Goal: Task Accomplishment & Management: Use online tool/utility

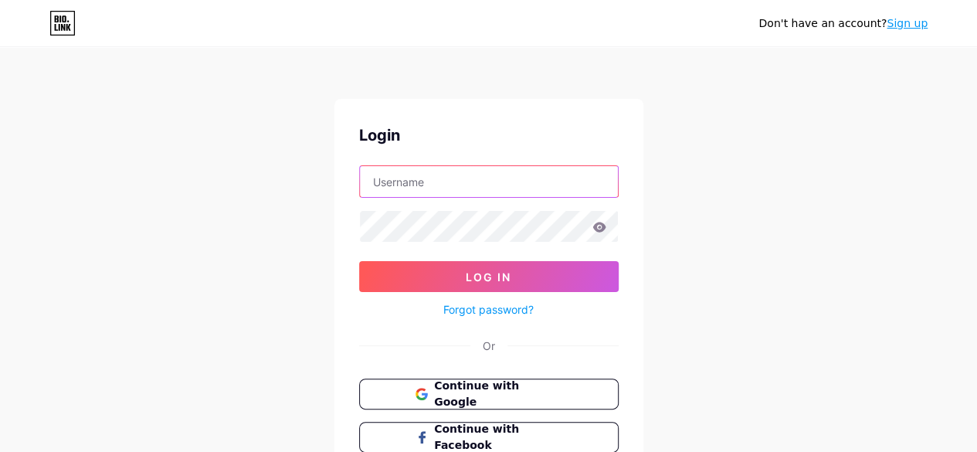
click at [436, 188] on input "text" at bounding box center [489, 181] width 258 height 31
drag, startPoint x: 504, startPoint y: 179, endPoint x: 661, endPoint y: 179, distance: 157.6
click at [661, 179] on div "Don't have an account? Sign up Login [EMAIL_ADDRESS][DOMAIN_NAME] Log In Forgot…" at bounding box center [488, 285] width 977 height 570
type input "bostonsignsandgraphics"
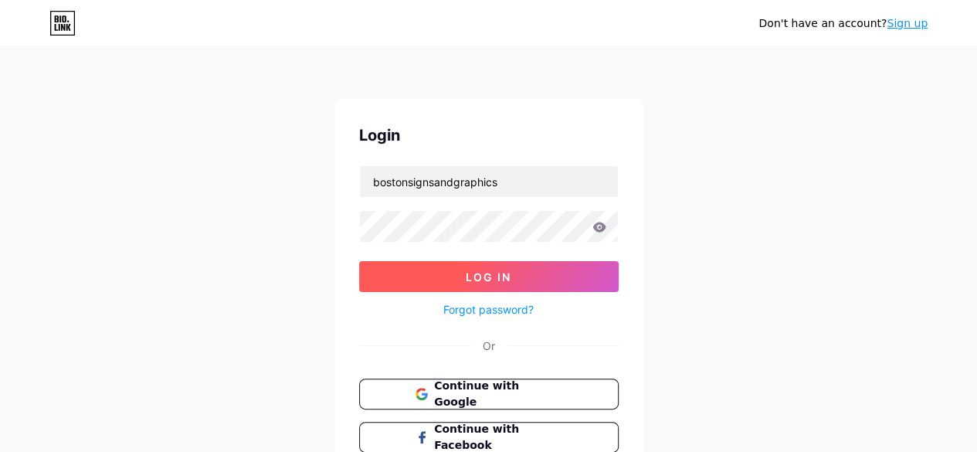
click at [485, 278] on span "Log In" at bounding box center [489, 276] width 46 height 13
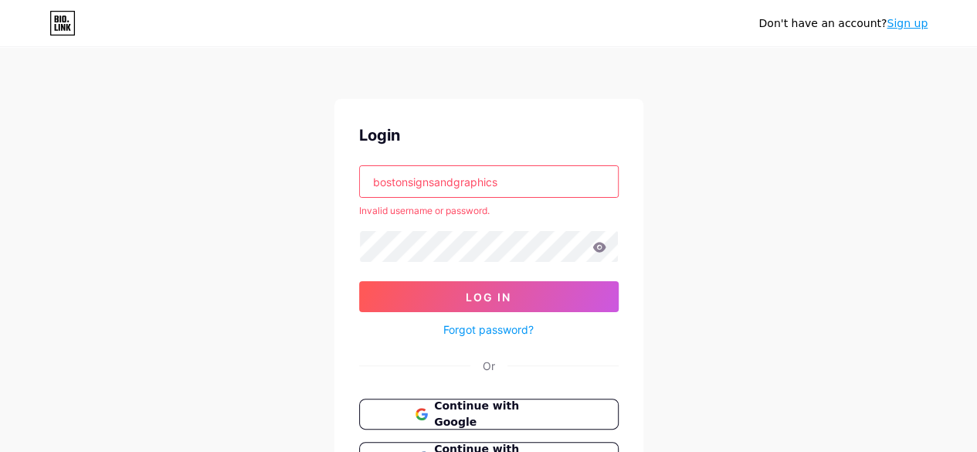
click at [557, 182] on input "bostonsignsandgraphics" at bounding box center [489, 181] width 258 height 31
click at [460, 424] on button "Continue with Google" at bounding box center [488, 415] width 263 height 32
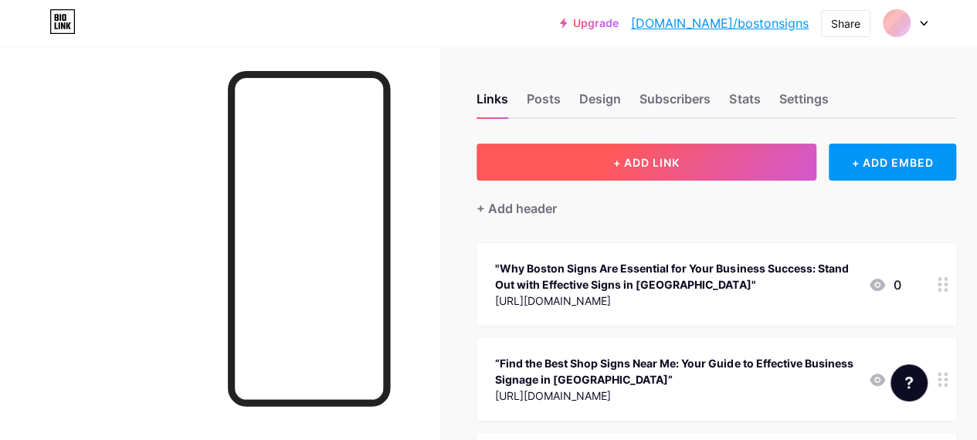
click at [660, 165] on span "+ ADD LINK" at bounding box center [646, 162] width 66 height 13
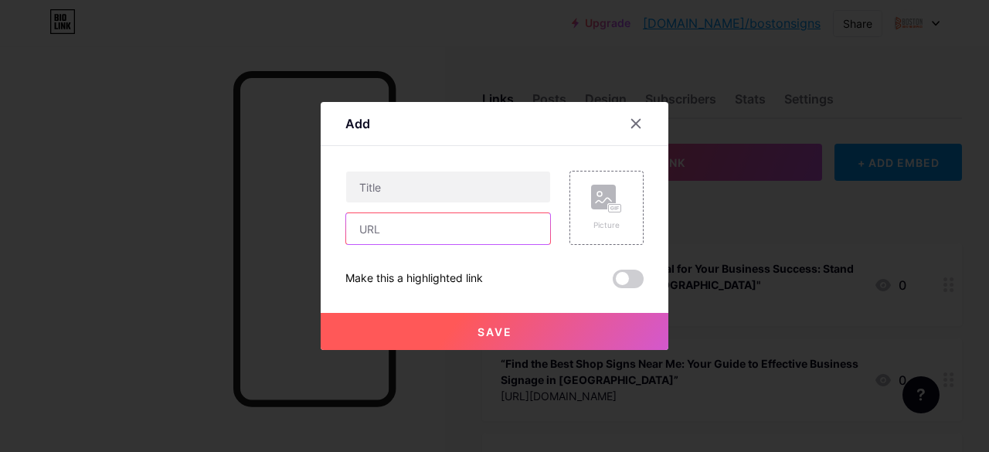
click at [372, 236] on input "text" at bounding box center [448, 228] width 204 height 31
paste input "https://bostonsignsandgraphics.com/outdoor-signs/"
type input "https://bostonsignsandgraphics.com/outdoor-signs/"
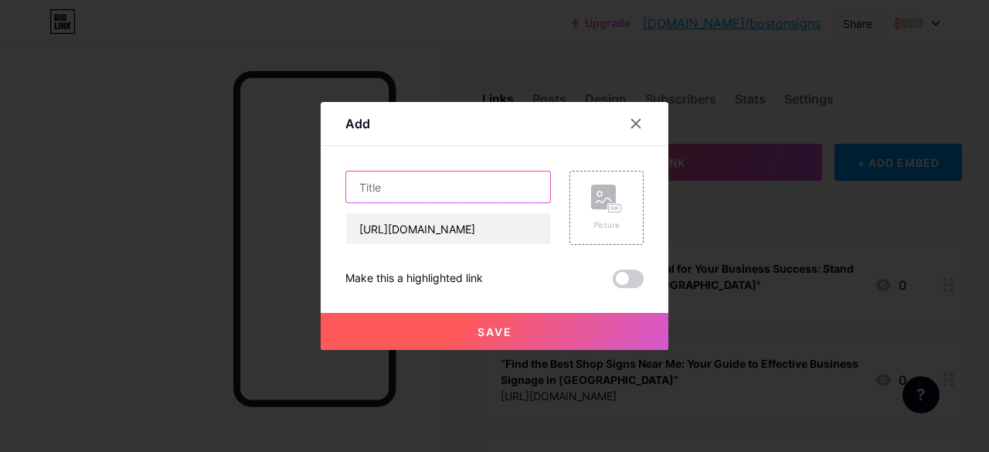
click at [436, 186] on input "text" at bounding box center [448, 186] width 204 height 31
paste input "Custom exterior and outdoor signs in Boston, MA"
type input "Custom exterior and outdoor signs in Boston, MA"
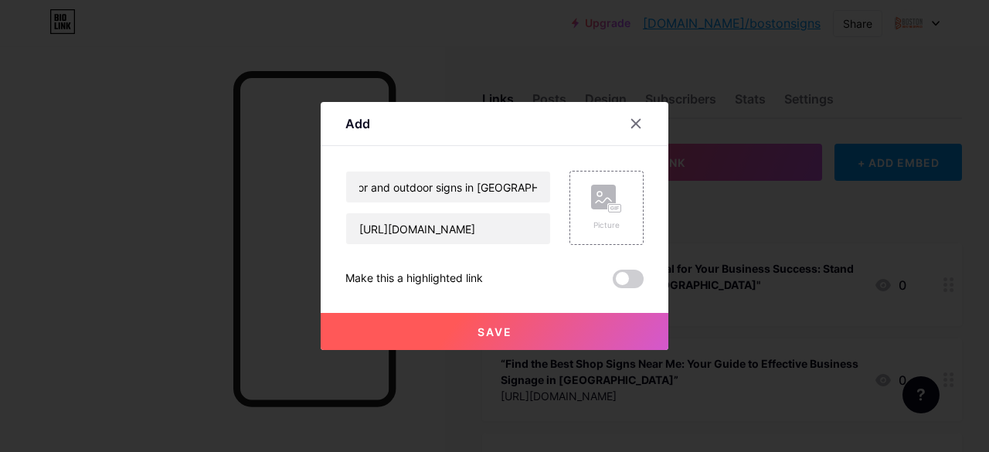
scroll to position [0, 0]
click at [482, 330] on span "Save" at bounding box center [494, 331] width 35 height 13
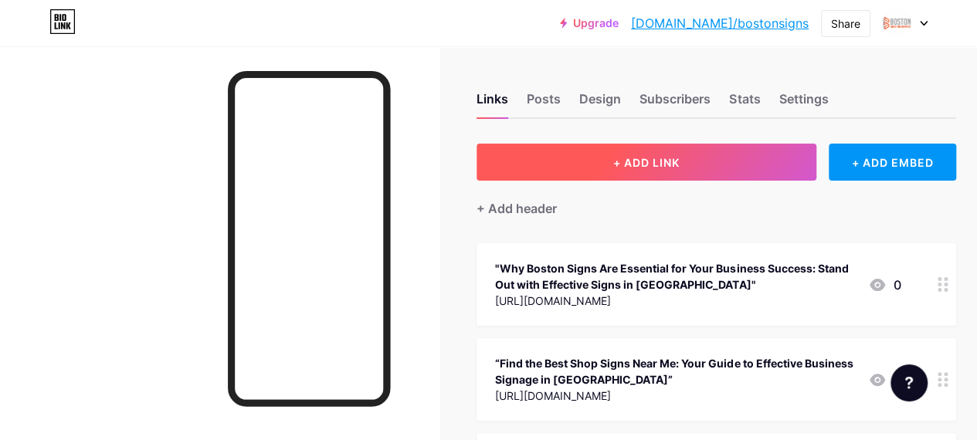
click at [633, 165] on span "+ ADD LINK" at bounding box center [646, 162] width 66 height 13
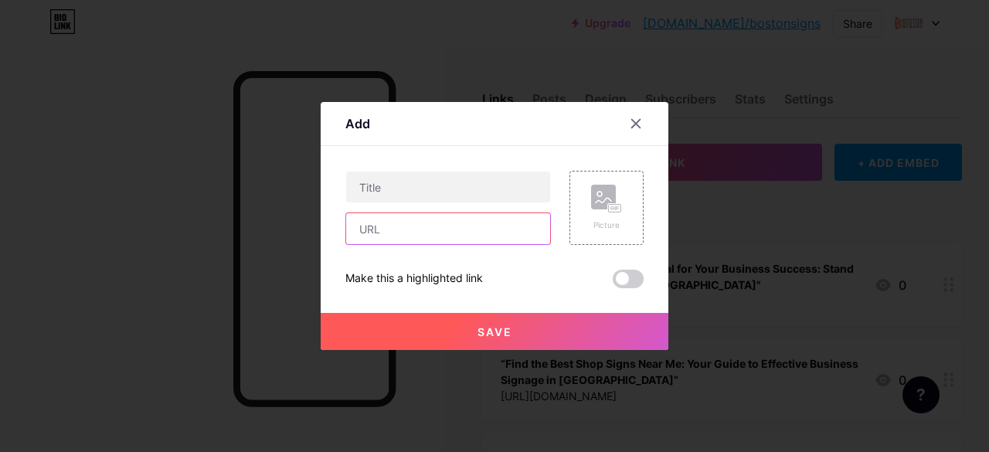
click at [396, 236] on input "text" at bounding box center [448, 228] width 204 height 31
paste input "https://bostonsignsandgraphics.com/interior-signs/"
type input "https://bostonsignsandgraphics.com/interior-signs/"
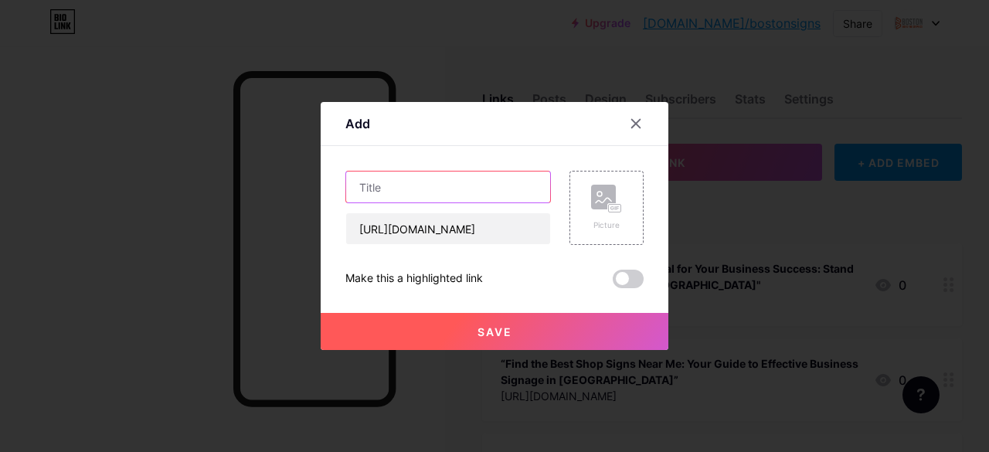
click at [426, 183] on input "text" at bounding box center [448, 186] width 204 height 31
paste input "Custom Interior and Indoor Signs in Boston, MA"
type input "Custom Interior and Indoor Signs in Boston, MA"
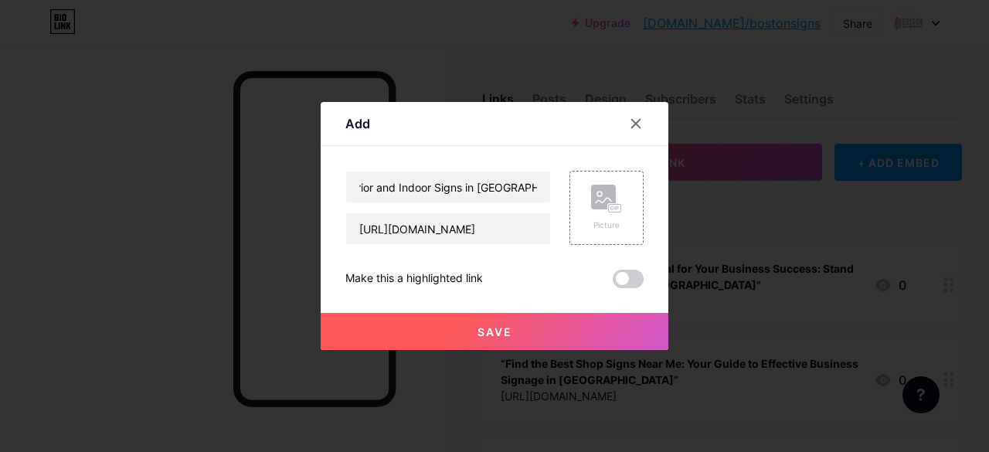
scroll to position [0, 0]
click at [484, 339] on button "Save" at bounding box center [495, 331] width 348 height 37
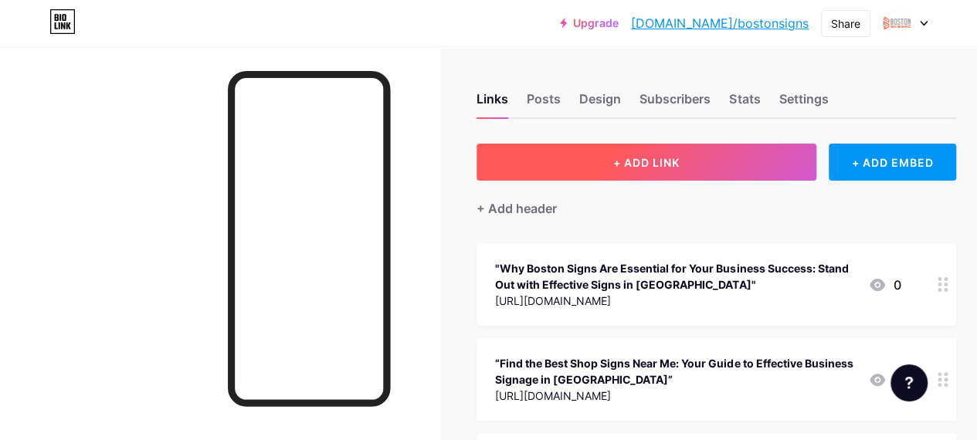
click at [679, 154] on button "+ ADD LINK" at bounding box center [647, 162] width 340 height 37
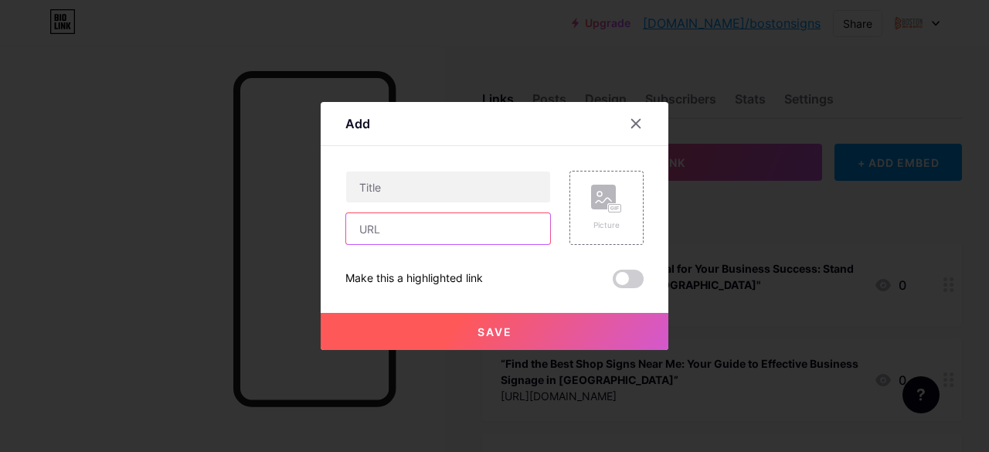
click at [407, 217] on input "text" at bounding box center [448, 228] width 204 height 31
paste input "https://bostonsignsandgraphics.com/"
type input "https://bostonsignsandgraphics.com/"
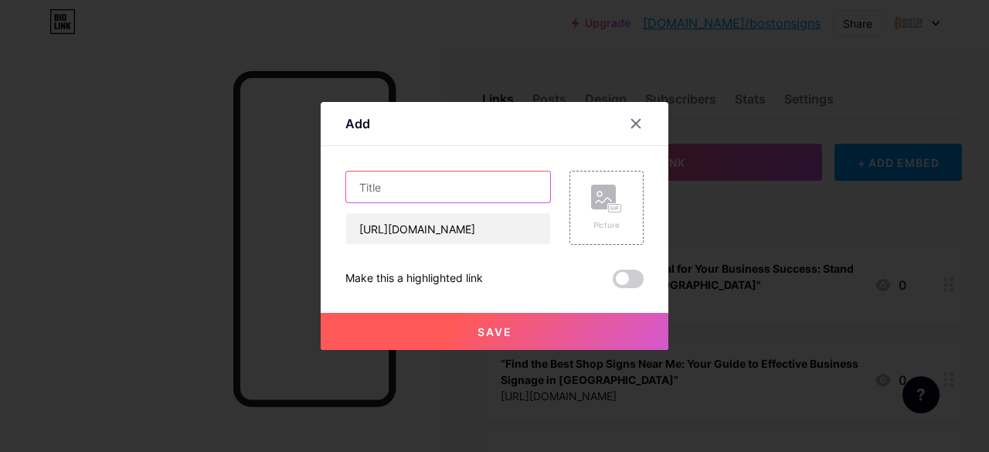
click at [414, 192] on input "text" at bounding box center [448, 186] width 204 height 31
paste input "Sign Company in Boston, MA"
type input "Sign Company in Boston, MA"
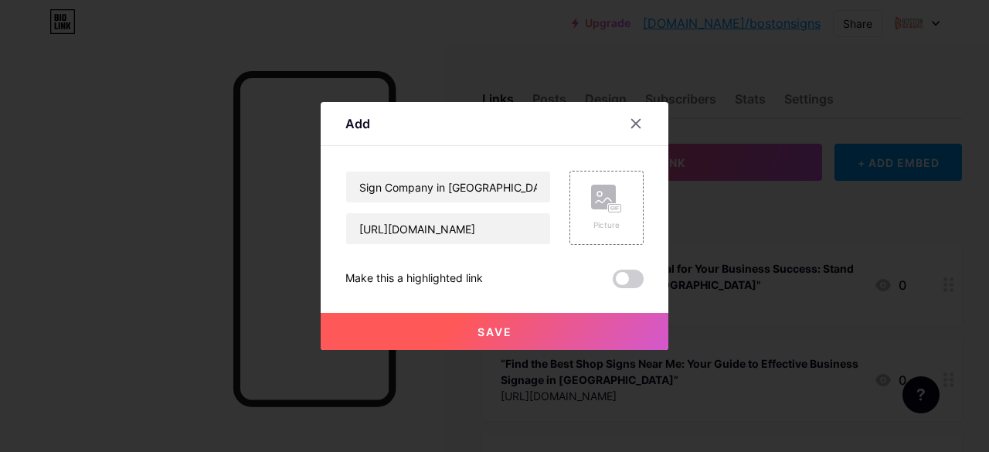
click at [497, 339] on button "Save" at bounding box center [495, 331] width 348 height 37
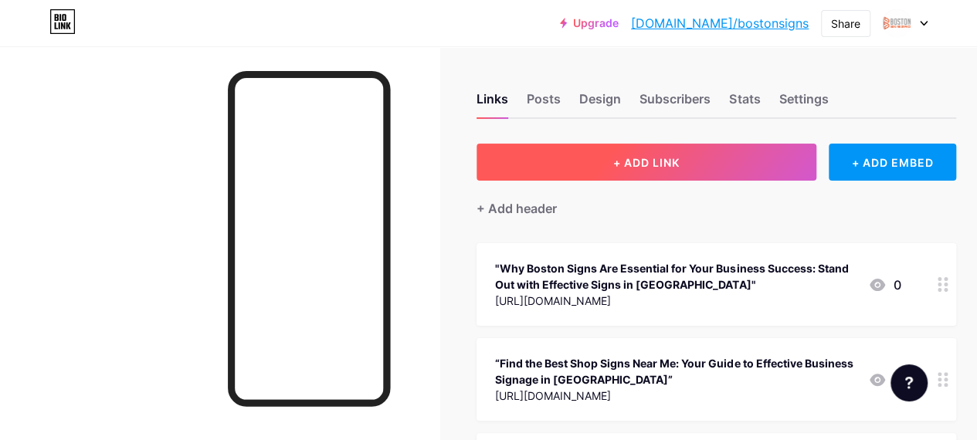
click at [674, 162] on span "+ ADD LINK" at bounding box center [646, 162] width 66 height 13
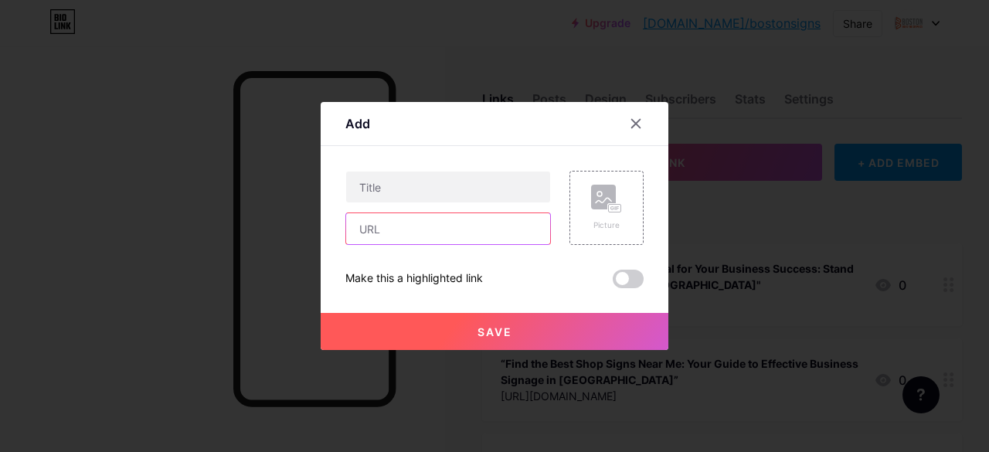
click at [412, 222] on input "text" at bounding box center [448, 228] width 204 height 31
paste input "https://bostonsignsandgraphics.com/led-signs/"
type input "https://bostonsignsandgraphics.com/led-signs/"
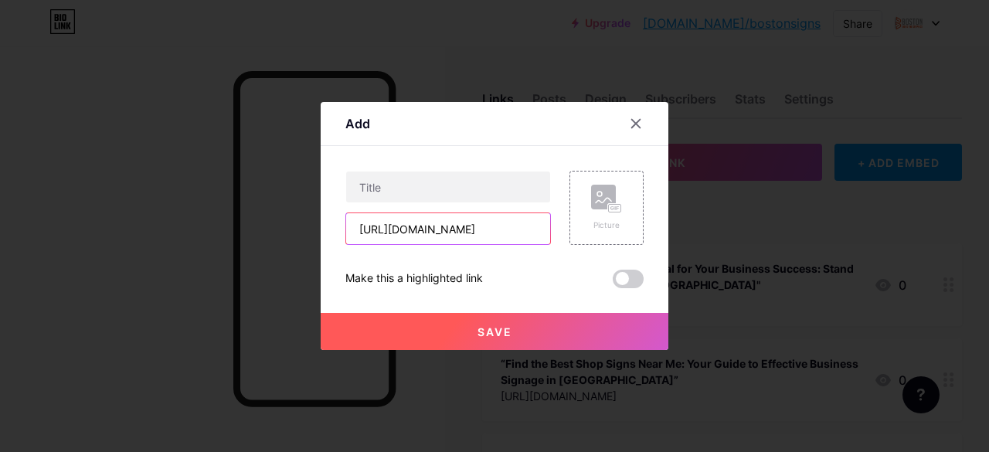
scroll to position [0, 0]
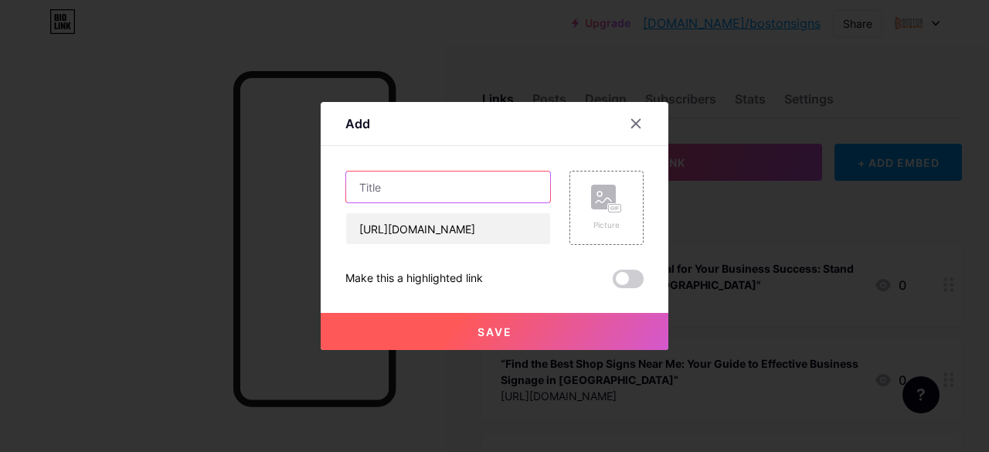
click at [397, 182] on input "text" at bounding box center [448, 186] width 204 height 31
paste input "Custom Illuminated and LED signs in Boston, MA"
type input "Custom Illuminated and LED signs in Boston, MA"
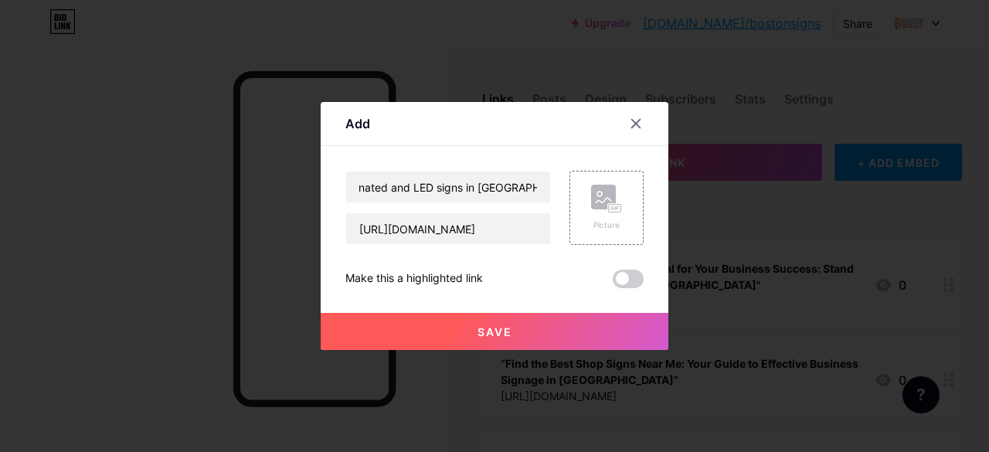
scroll to position [0, 0]
click at [494, 321] on button "Save" at bounding box center [495, 331] width 348 height 37
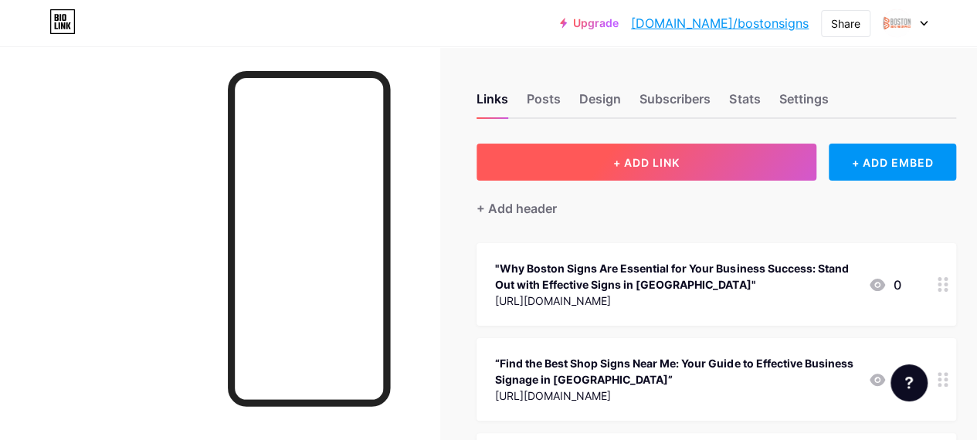
click at [674, 168] on span "+ ADD LINK" at bounding box center [646, 162] width 66 height 13
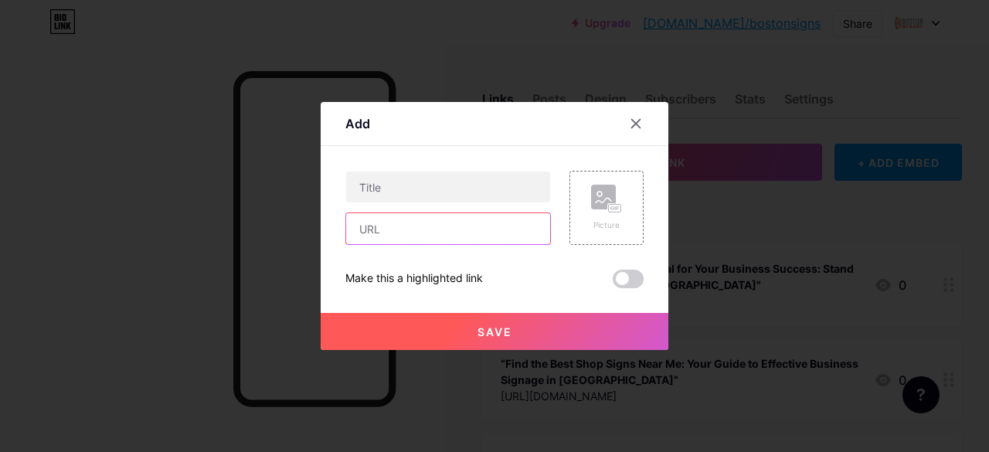
click at [402, 231] on input "text" at bounding box center [448, 228] width 204 height 31
paste input "https://bostonsignsandgraphics.com/lobby-signs/"
type input "https://bostonsignsandgraphics.com/lobby-signs/"
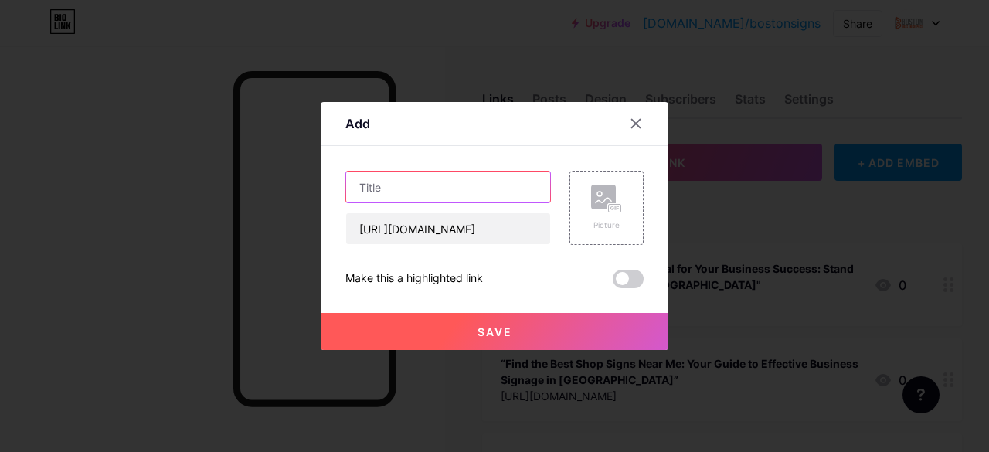
click at [440, 189] on input "text" at bounding box center [448, 186] width 204 height 31
paste input "Reception and Lobby signs in Boston, MA"
type input "Reception and Lobby signs in Boston, MA"
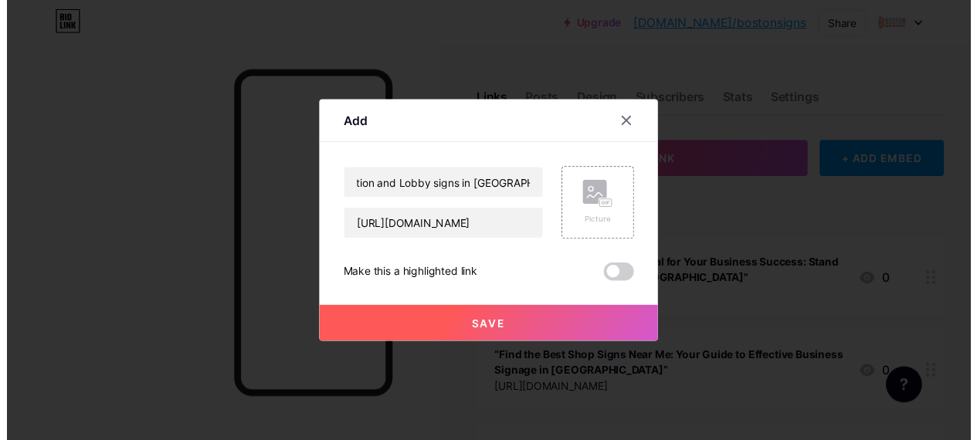
scroll to position [0, 0]
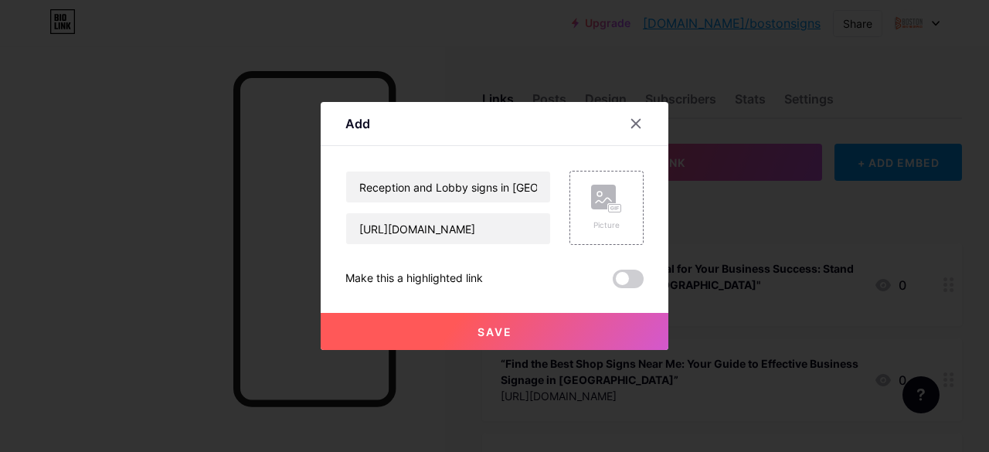
click at [503, 320] on button "Save" at bounding box center [495, 331] width 348 height 37
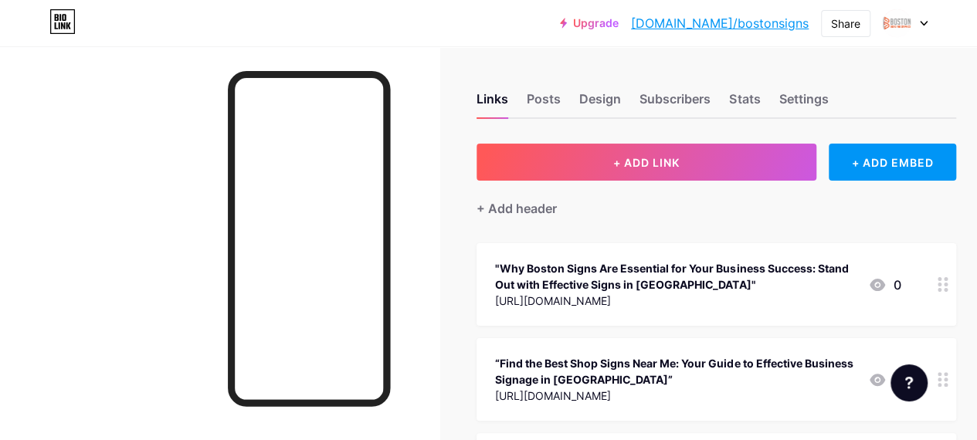
click at [728, 23] on link "bio.link/bostonsigns" at bounding box center [720, 23] width 178 height 19
